Goal: Task Accomplishment & Management: Manage account settings

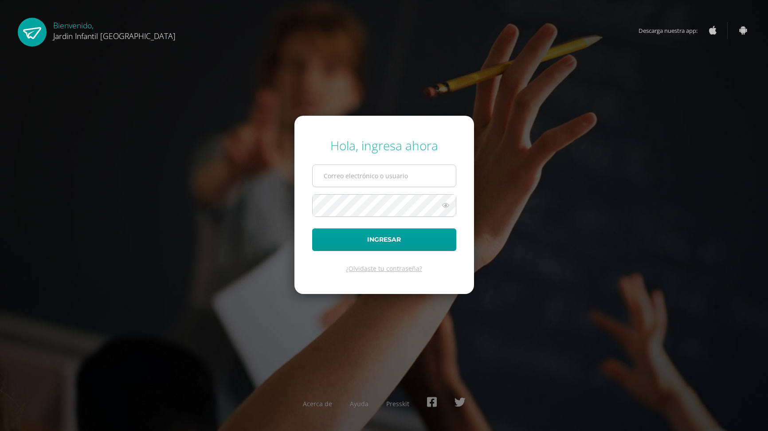
click at [324, 182] on input "text" at bounding box center [384, 176] width 143 height 22
type input "misslilianeuiz@gmail.com"
click at [447, 206] on icon at bounding box center [446, 205] width 12 height 11
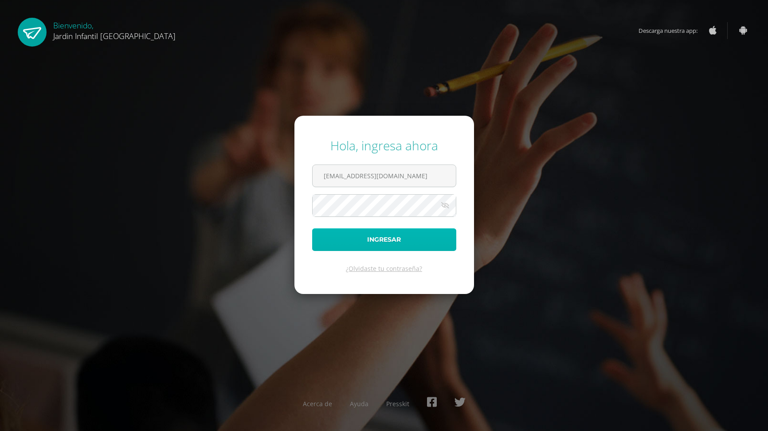
click at [427, 244] on button "Ingresar" at bounding box center [384, 239] width 144 height 23
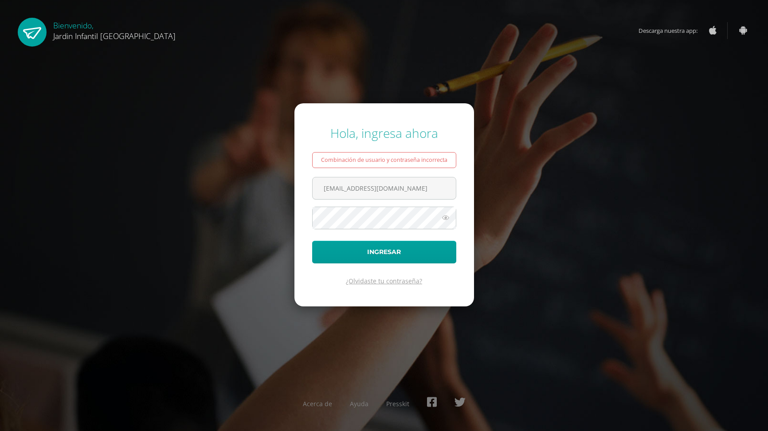
click at [370, 281] on link "¿Olvidaste tu contraseña?" at bounding box center [384, 281] width 76 height 8
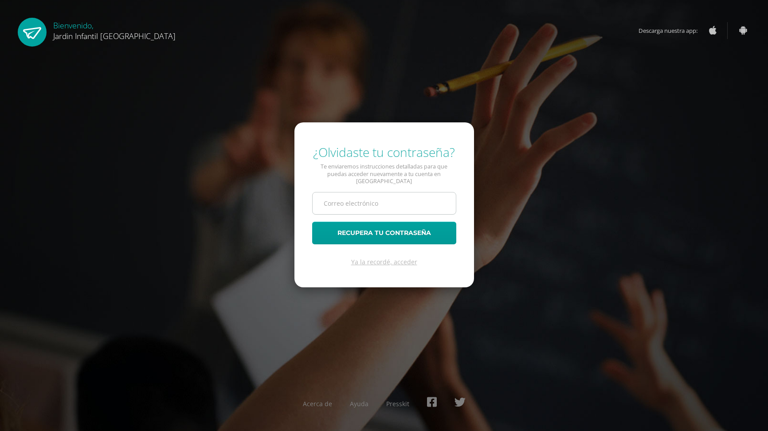
click at [326, 196] on input "text" at bounding box center [384, 203] width 143 height 22
type input "misslilianeuiz@gmail.com"
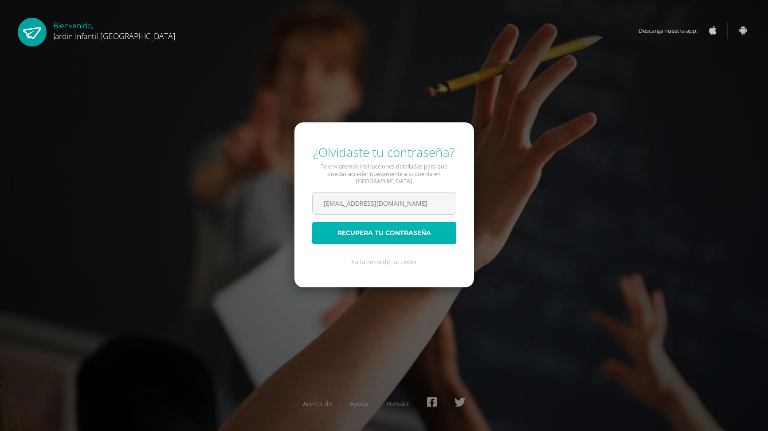
click at [415, 232] on button "Recupera tu contraseña" at bounding box center [384, 233] width 144 height 23
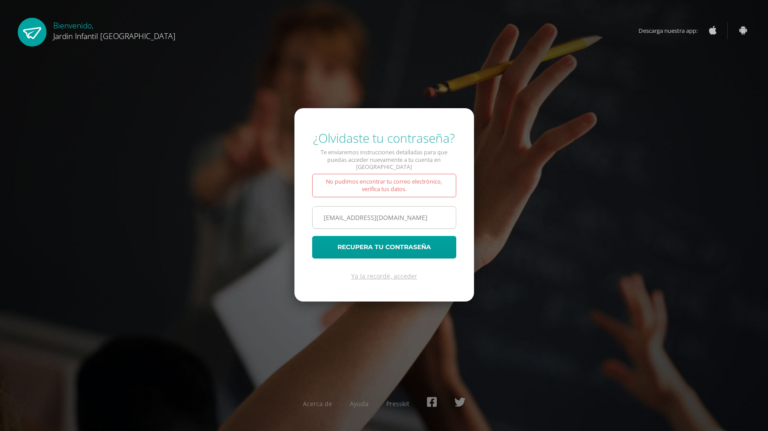
click at [353, 216] on input "misslilianeuiz@gmail.com" at bounding box center [384, 218] width 143 height 22
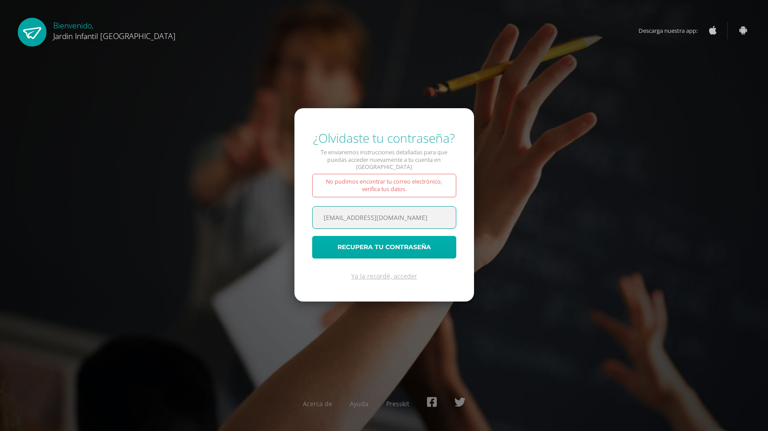
type input "[EMAIL_ADDRESS][DOMAIN_NAME]"
click at [381, 243] on button "Recupera tu contraseña" at bounding box center [384, 247] width 144 height 23
click at [380, 239] on button "Recupera tu contraseña" at bounding box center [384, 247] width 144 height 23
